Goal: Information Seeking & Learning: Learn about a topic

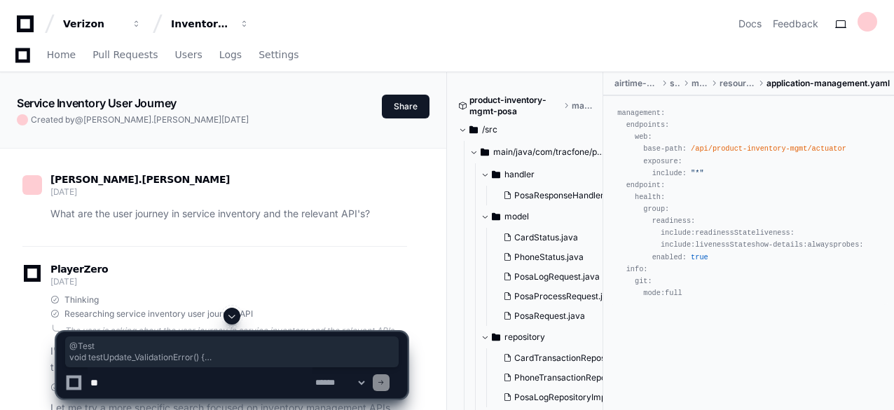
scroll to position [44948, 0]
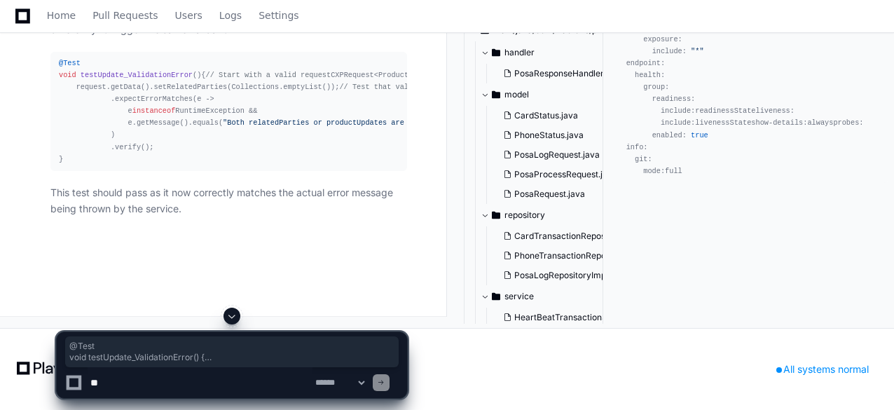
click at [195, 378] on textarea at bounding box center [200, 382] width 225 height 31
paste textarea "**********"
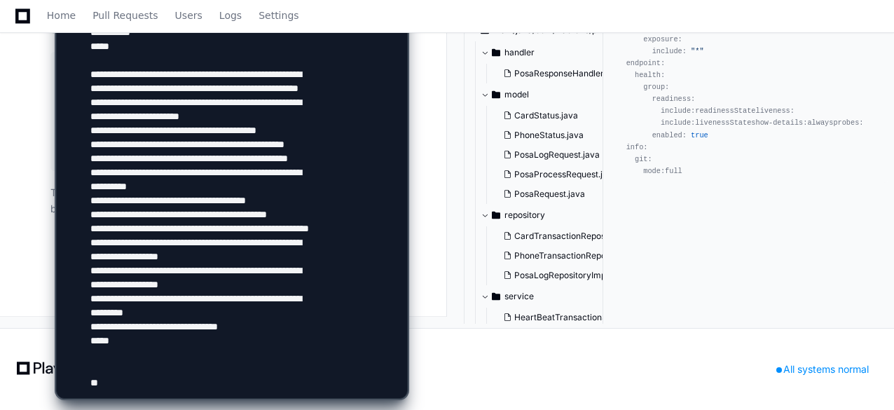
paste textarea "**********"
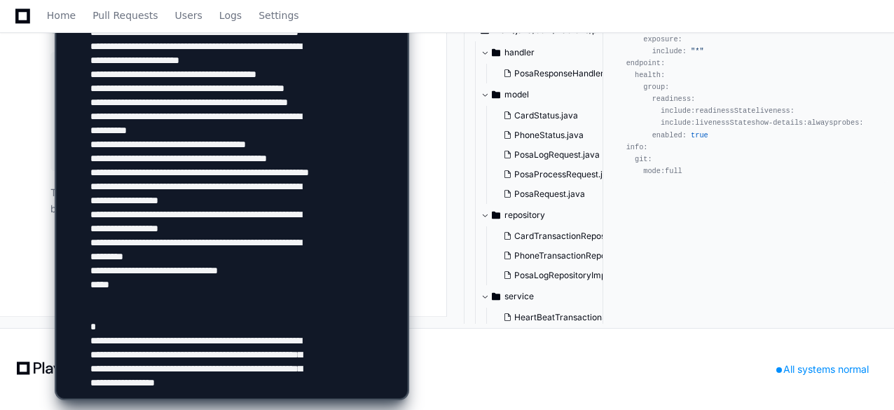
scroll to position [1587, 0]
type textarea "**********"
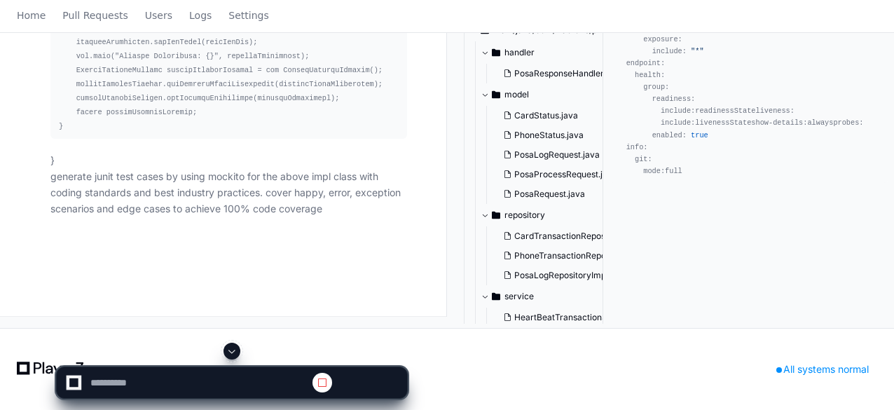
scroll to position [0, 0]
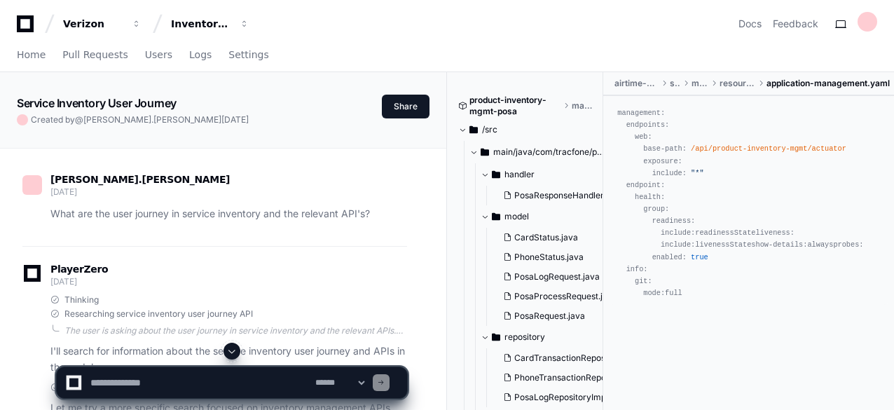
click at [233, 348] on span at bounding box center [231, 350] width 11 height 11
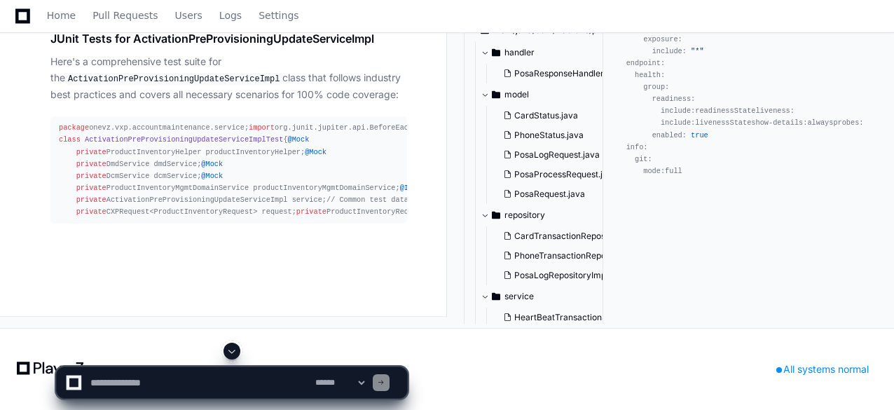
click at [233, 348] on span at bounding box center [231, 350] width 11 height 11
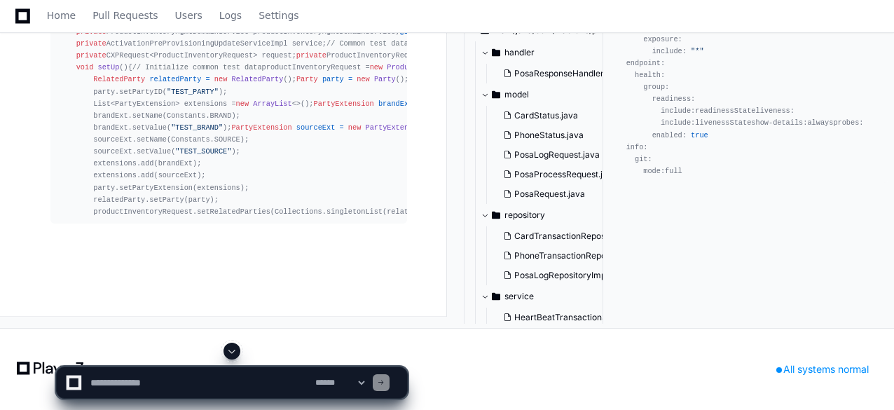
click at [233, 348] on span at bounding box center [231, 350] width 11 height 11
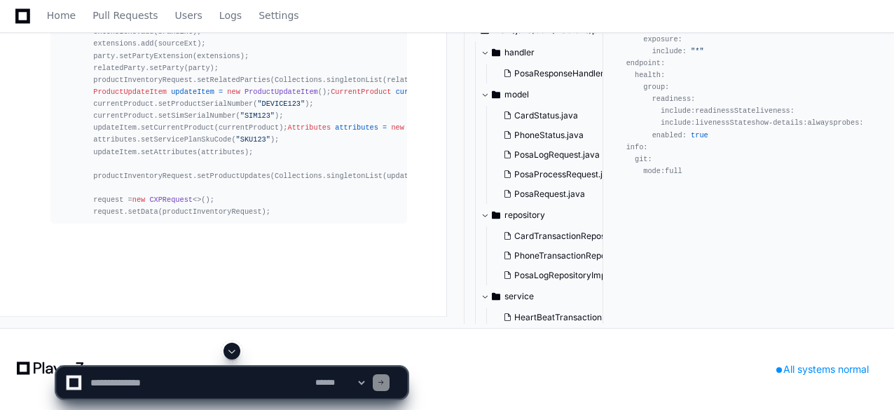
click at [233, 348] on span at bounding box center [231, 350] width 11 height 11
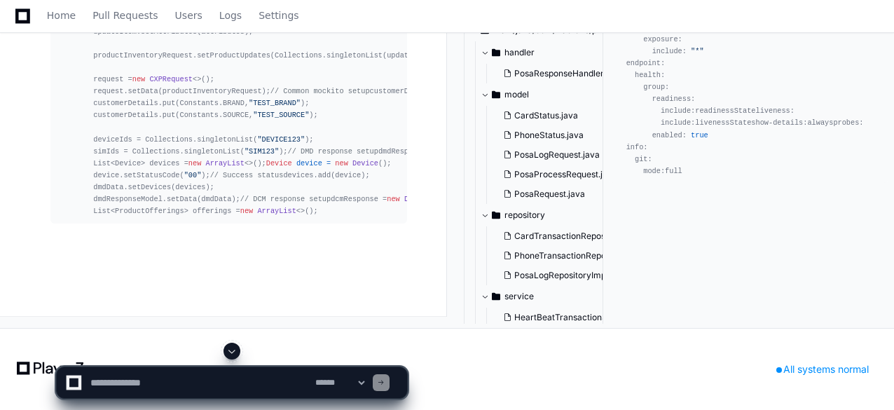
click at [231, 347] on span at bounding box center [231, 350] width 11 height 11
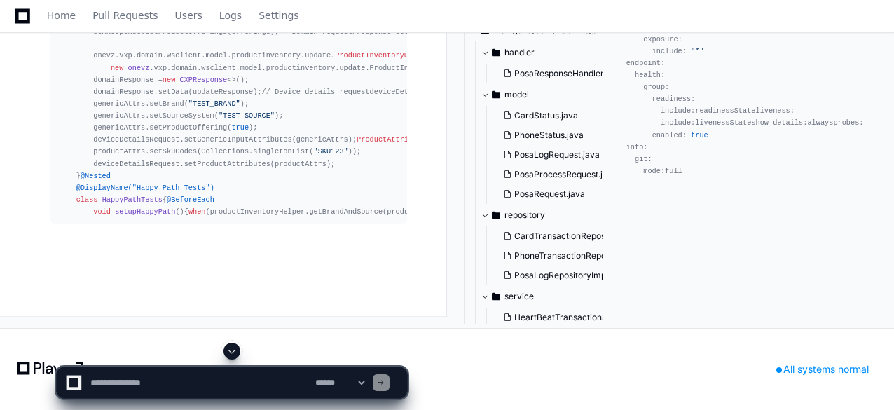
click at [234, 348] on span at bounding box center [231, 350] width 11 height 11
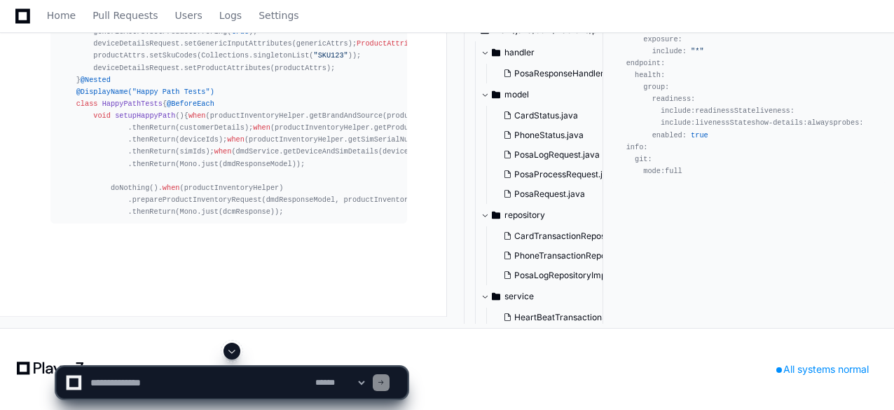
click at [231, 346] on span at bounding box center [231, 350] width 11 height 11
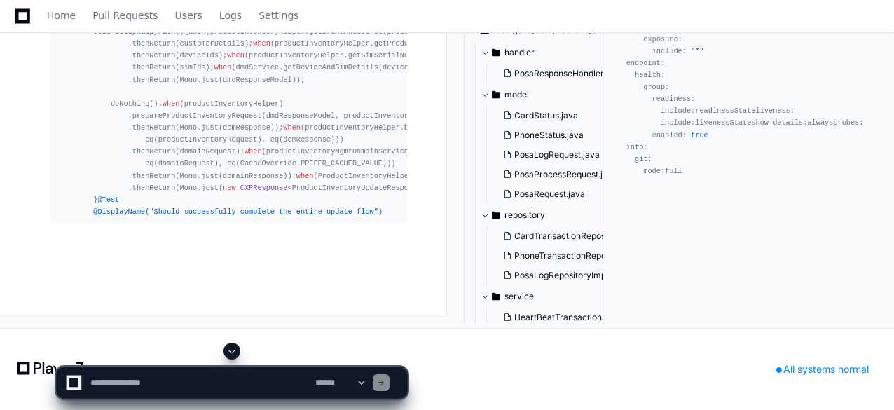
click at [231, 346] on span at bounding box center [231, 350] width 11 height 11
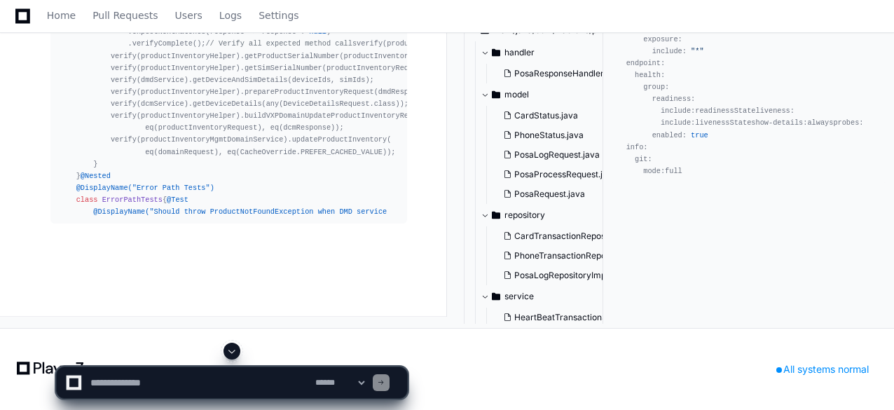
click at [231, 346] on span at bounding box center [231, 350] width 11 height 11
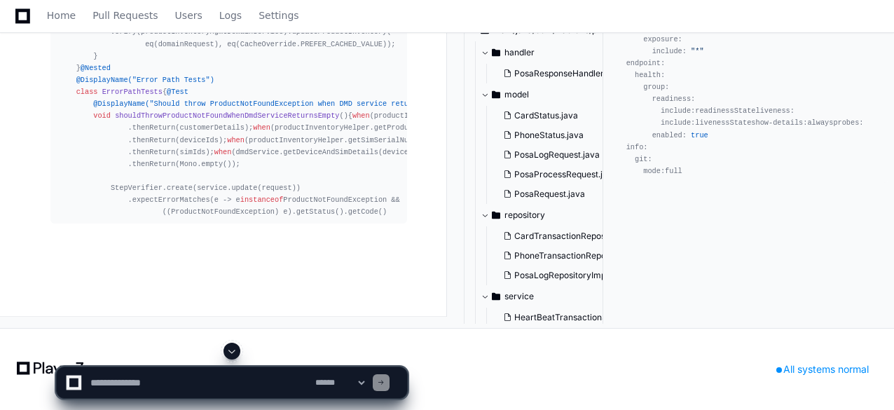
click at [231, 346] on span at bounding box center [231, 350] width 11 height 11
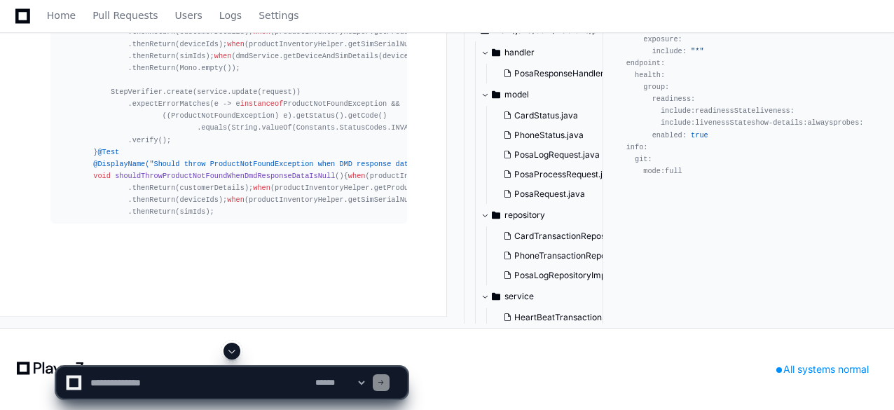
click at [231, 346] on span at bounding box center [231, 350] width 11 height 11
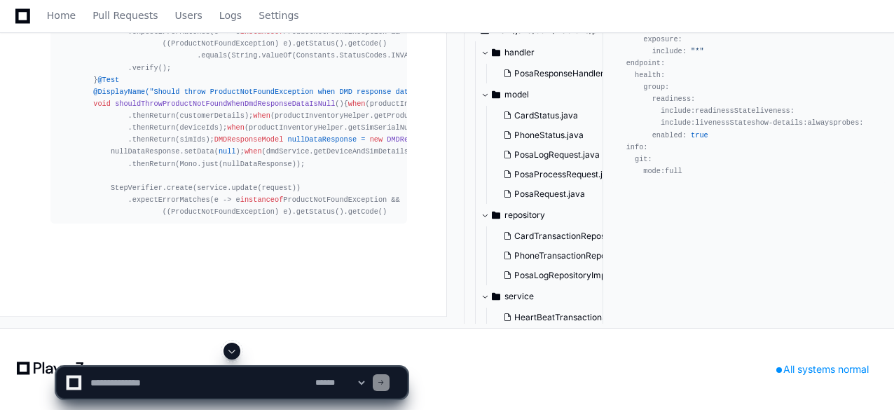
click at [231, 346] on span at bounding box center [231, 350] width 11 height 11
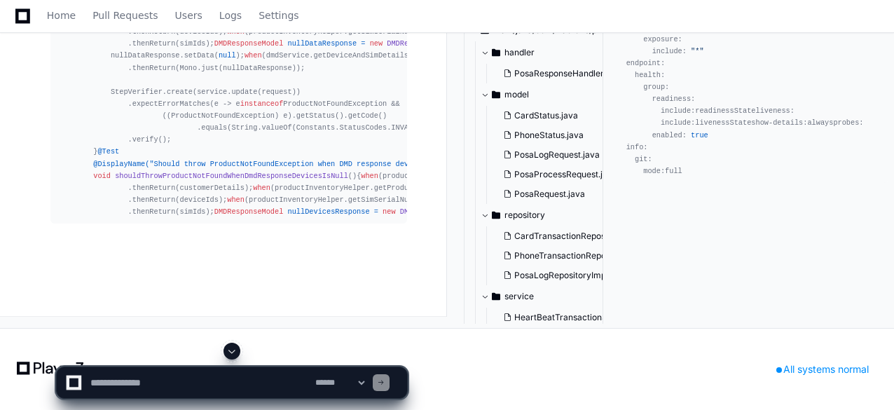
click at [231, 346] on span at bounding box center [231, 350] width 11 height 11
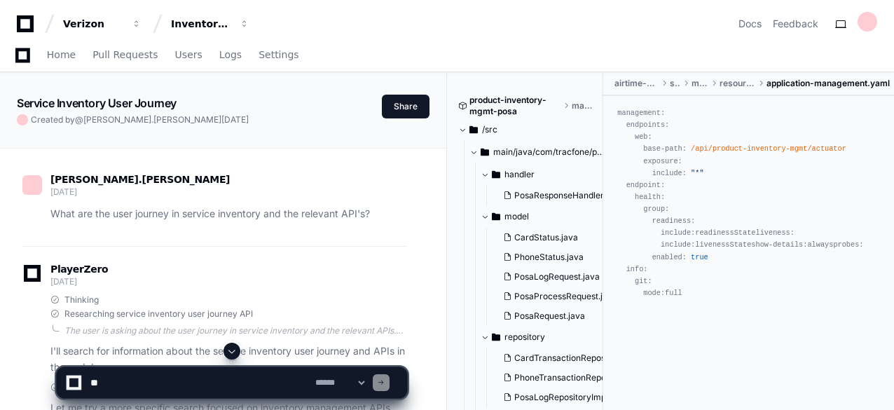
scroll to position [51027, 0]
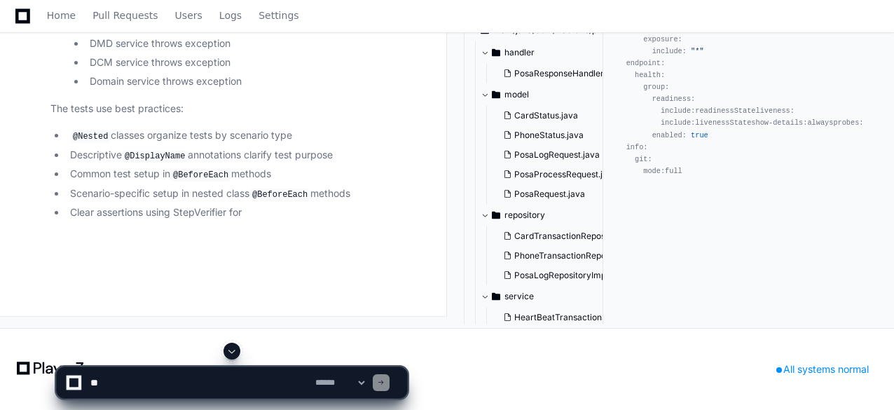
click at [231, 349] on span at bounding box center [231, 350] width 11 height 11
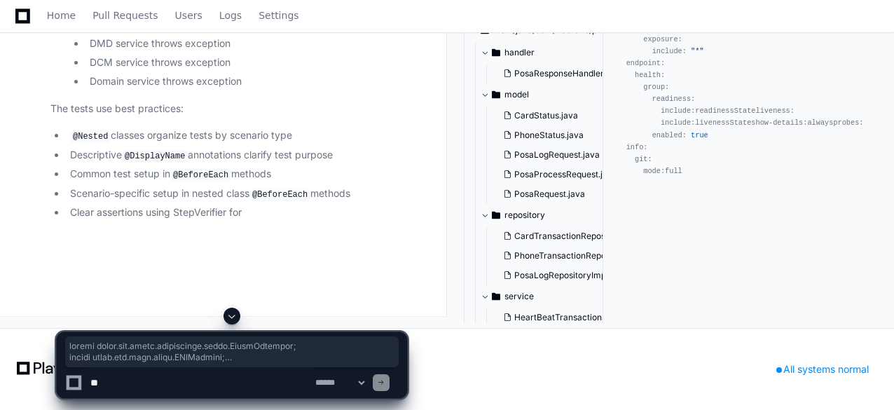
scroll to position [47680, 0]
drag, startPoint x: 63, startPoint y: 251, endPoint x: 57, endPoint y: 270, distance: 20.4
copy div "package onevz.vxp.accountmaintenance.service; import org.junit.jupiter.api.Befo…"
